Goal: Find contact information: Obtain details needed to contact an individual or organization

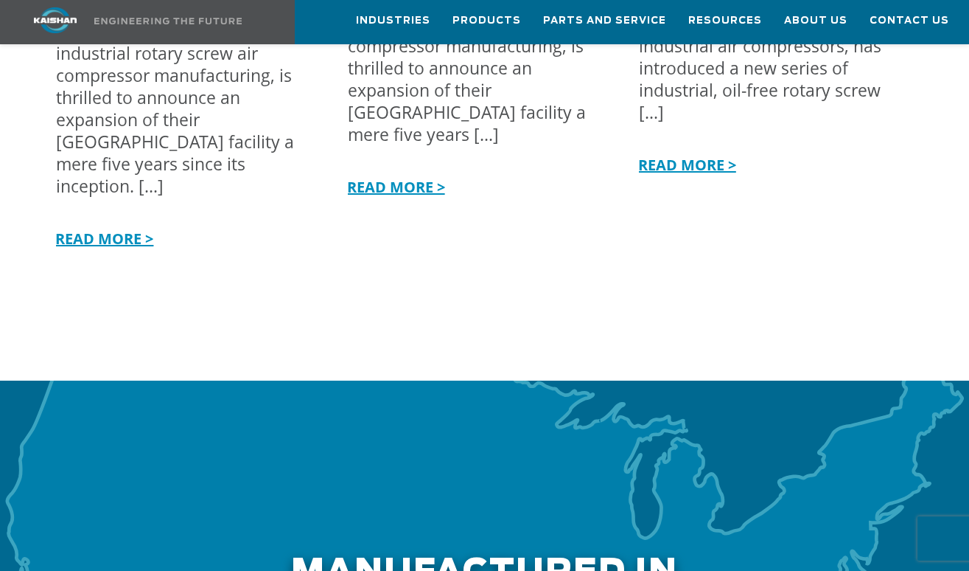
scroll to position [4365, 0]
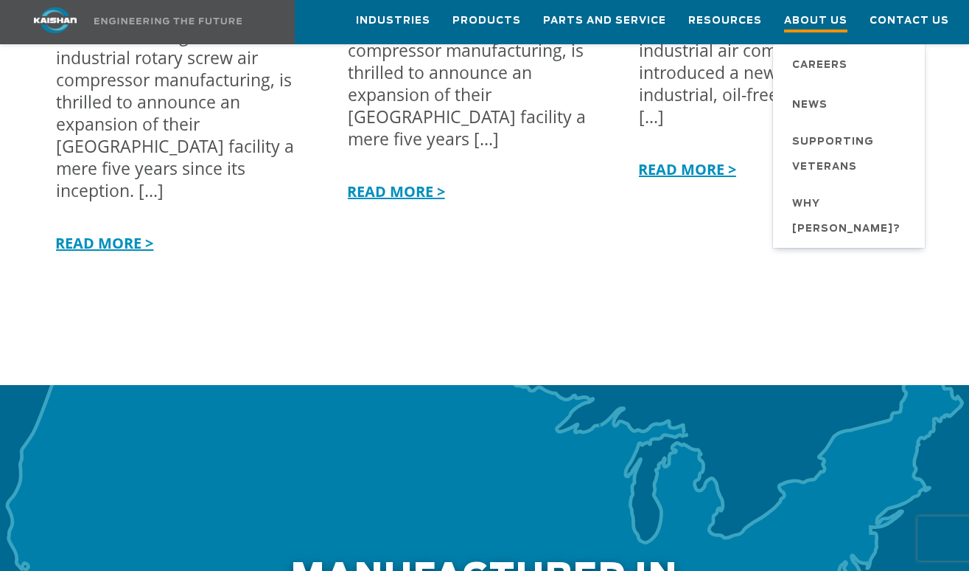
drag, startPoint x: 824, startPoint y: 16, endPoint x: 821, endPoint y: 32, distance: 15.8
click at [824, 16] on span "About Us" at bounding box center [815, 23] width 63 height 20
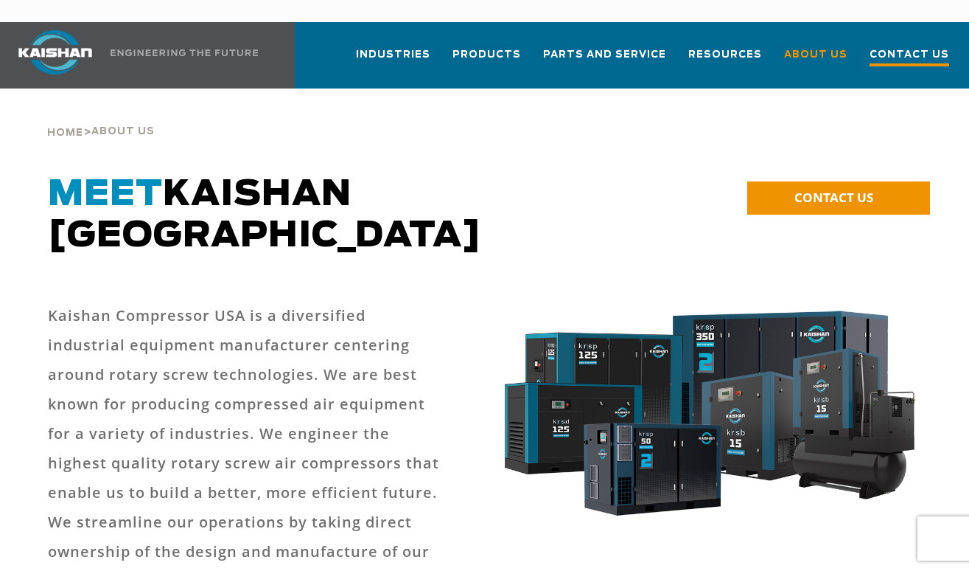
click at [916, 46] on span "Contact Us" at bounding box center [910, 56] width 80 height 20
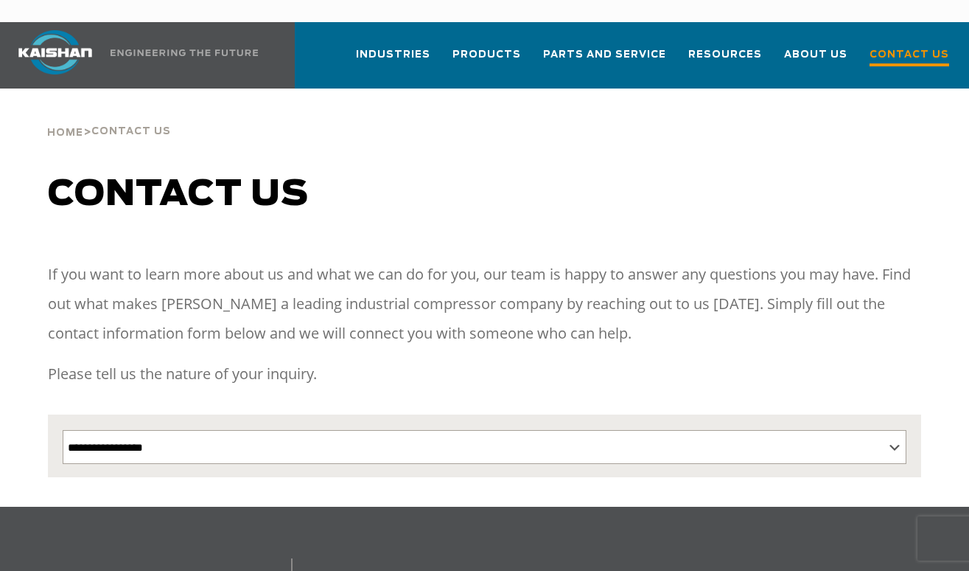
click at [898, 46] on link "Contact Us" at bounding box center [910, 61] width 80 height 53
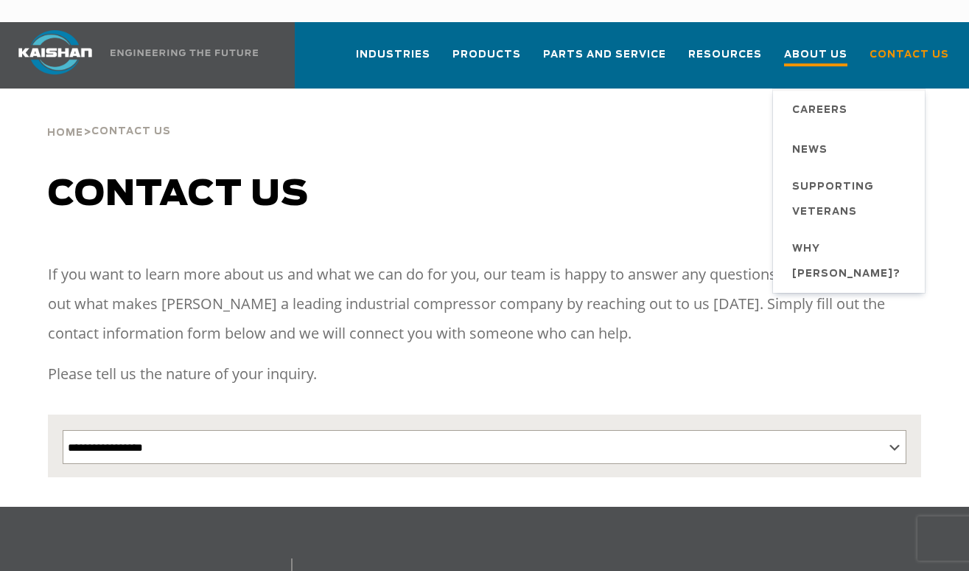
click at [834, 46] on span "About Us" at bounding box center [815, 56] width 63 height 20
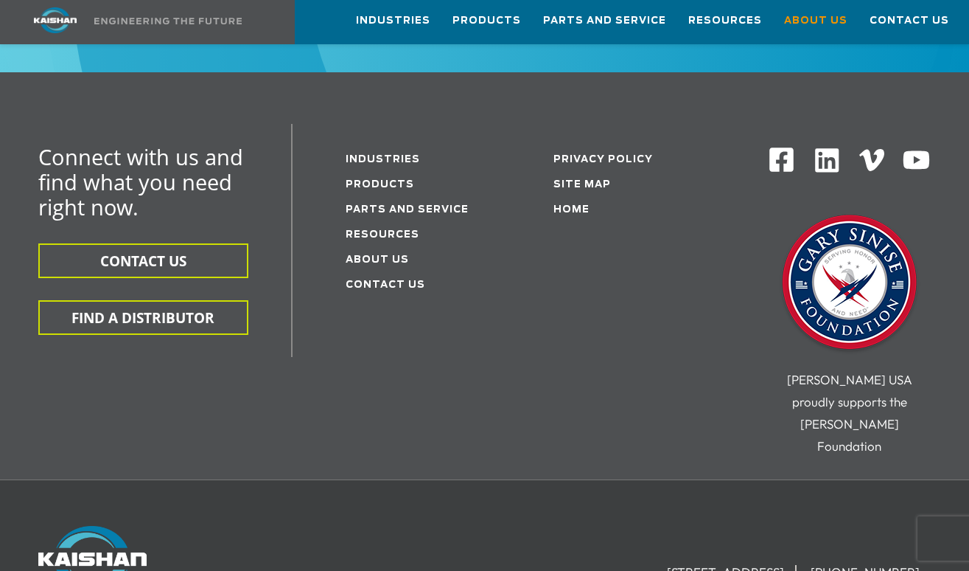
scroll to position [5020, 0]
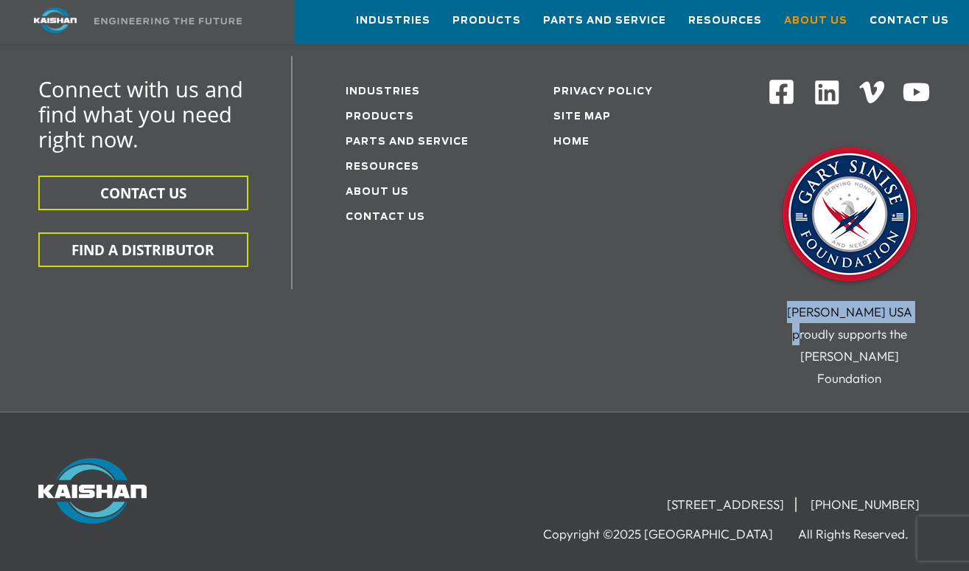
drag, startPoint x: 798, startPoint y: 238, endPoint x: 916, endPoint y: 243, distance: 118.1
click at [916, 301] on div "[PERSON_NAME] USA proudly supports the [PERSON_NAME] Foundation" at bounding box center [849, 345] width 205 height 88
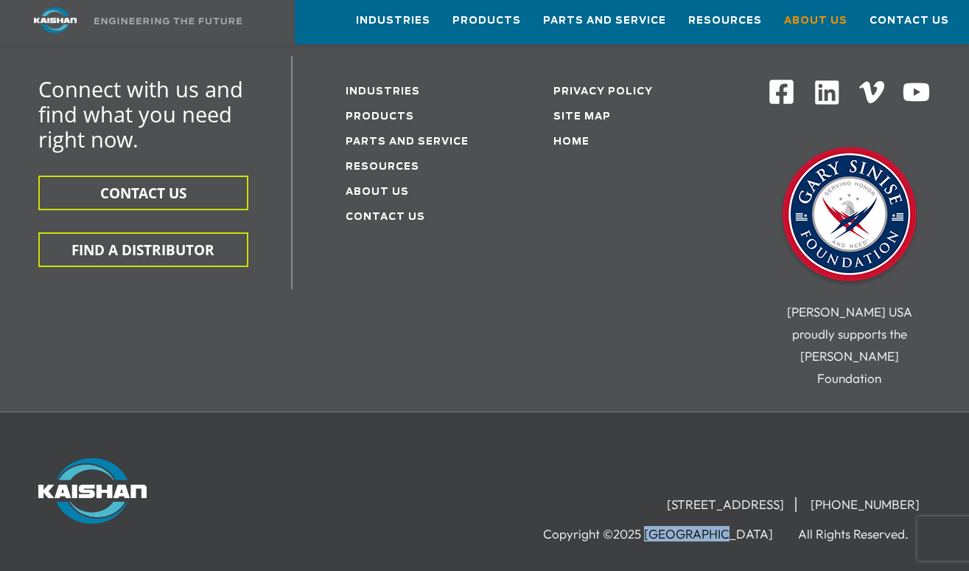
drag, startPoint x: 708, startPoint y: 439, endPoint x: 758, endPoint y: 487, distance: 68.3
click at [777, 526] on li "Copyright ©2025 [GEOGRAPHIC_DATA]" at bounding box center [669, 533] width 252 height 15
copy li "Kaishan [GEOGRAPHIC_DATA]"
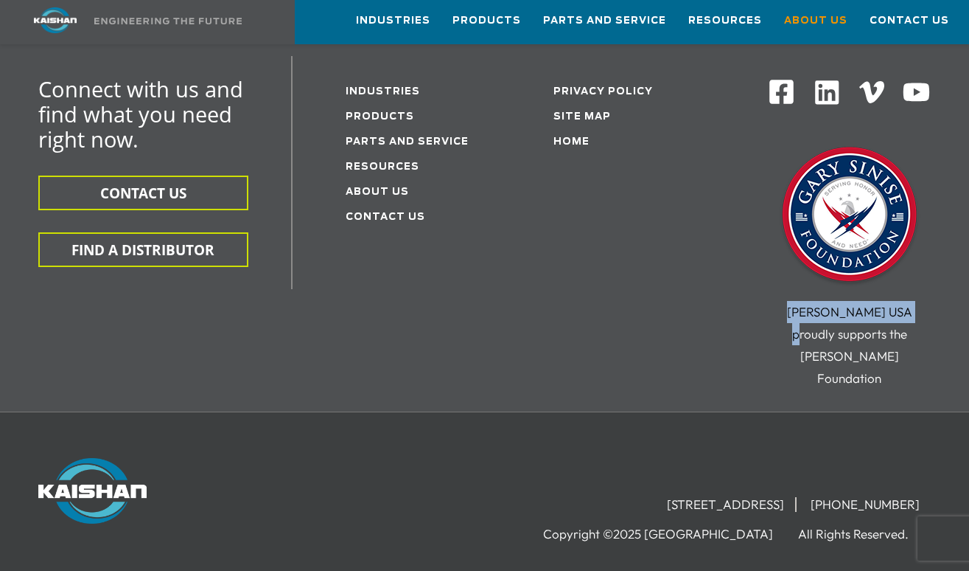
drag, startPoint x: 905, startPoint y: 236, endPoint x: 767, endPoint y: 241, distance: 137.9
click at [769, 301] on div "[PERSON_NAME] USA proudly supports the [PERSON_NAME] Foundation" at bounding box center [849, 345] width 205 height 88
copy span "[PERSON_NAME] [GEOGRAPHIC_DATA] proudly"
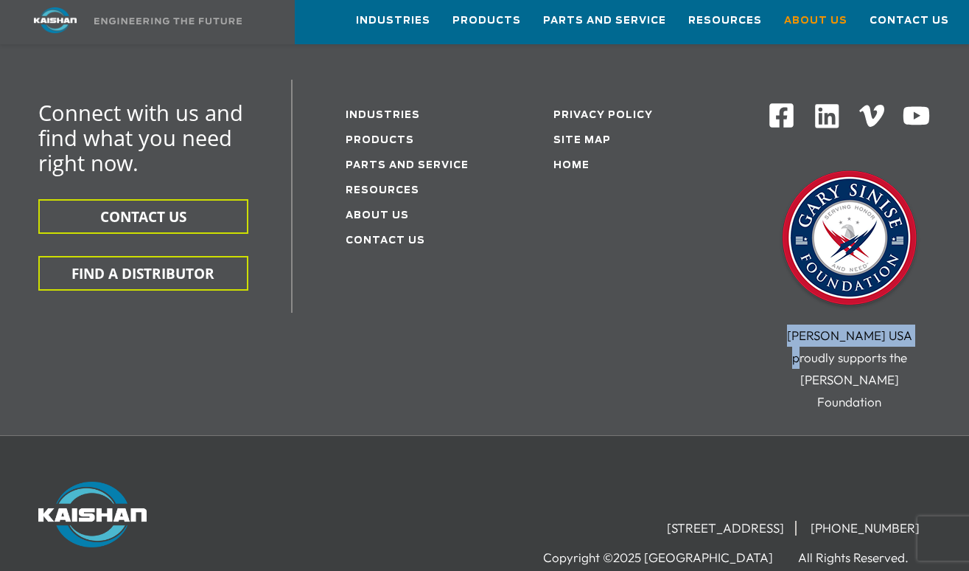
scroll to position [4992, 0]
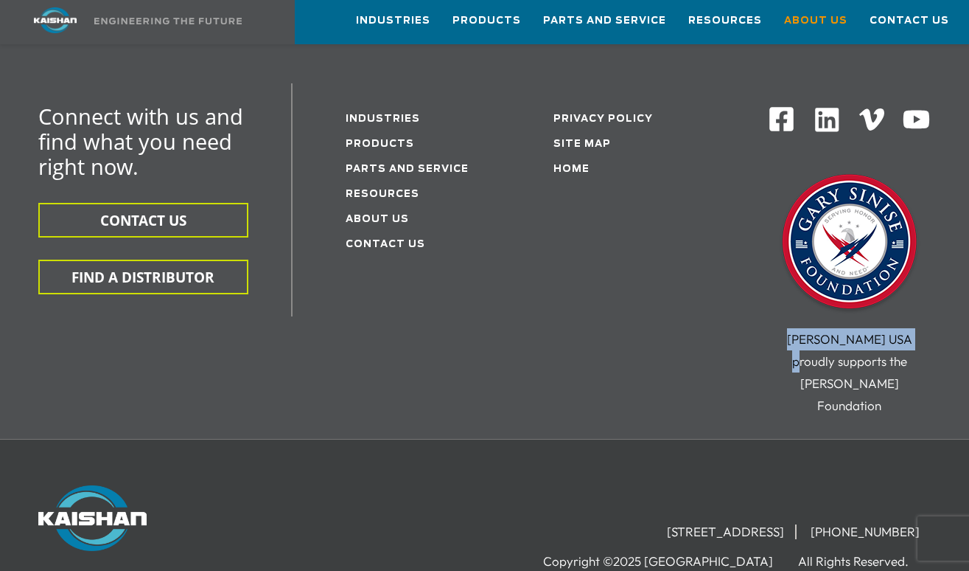
drag, startPoint x: 571, startPoint y: 435, endPoint x: 781, endPoint y: 473, distance: 212.8
click at [797, 524] on li "[STREET_ADDRESS]" at bounding box center [726, 531] width 141 height 15
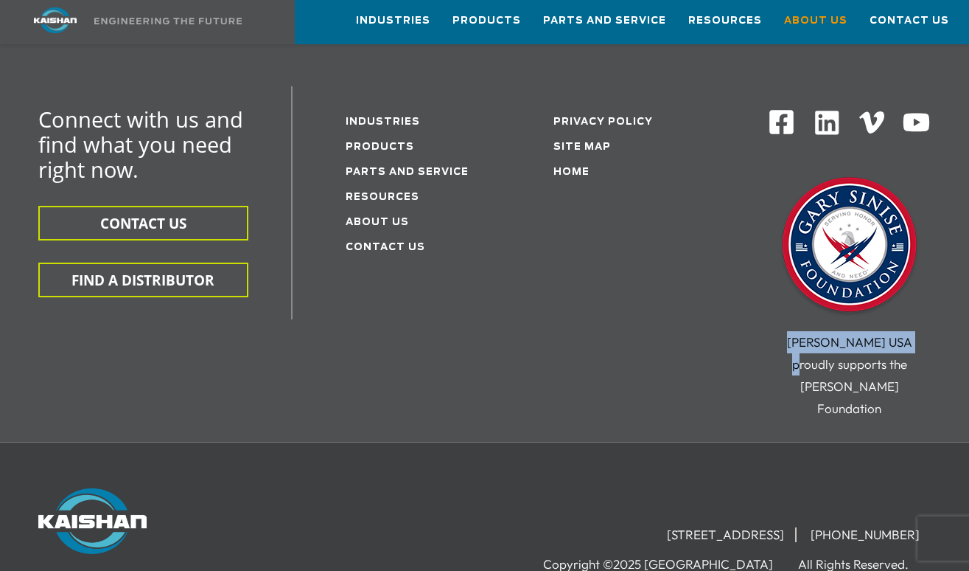
copy li "[STREET_ADDRESS]"
